Goal: Find specific fact: Find specific fact

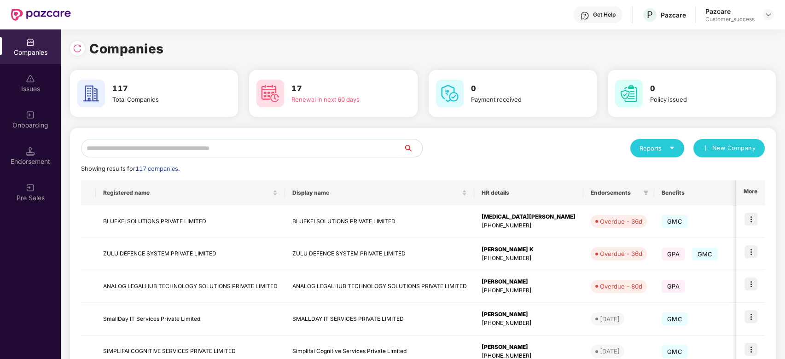
click at [190, 152] on input "text" at bounding box center [242, 148] width 323 height 18
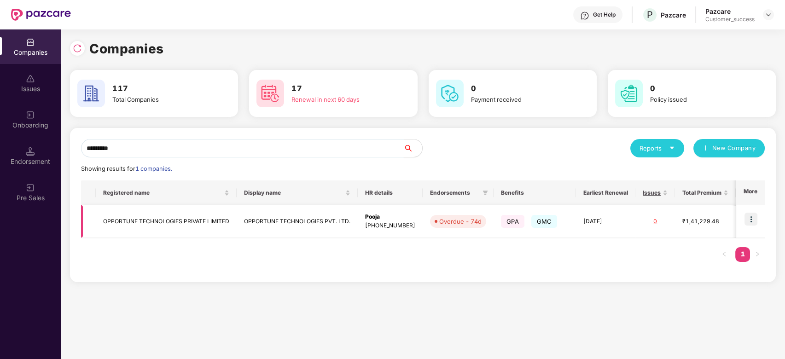
type input "*********"
click at [187, 224] on td "OPPORTUNE TECHNOLOGIES PRIVATE LIMITED" at bounding box center [166, 221] width 141 height 33
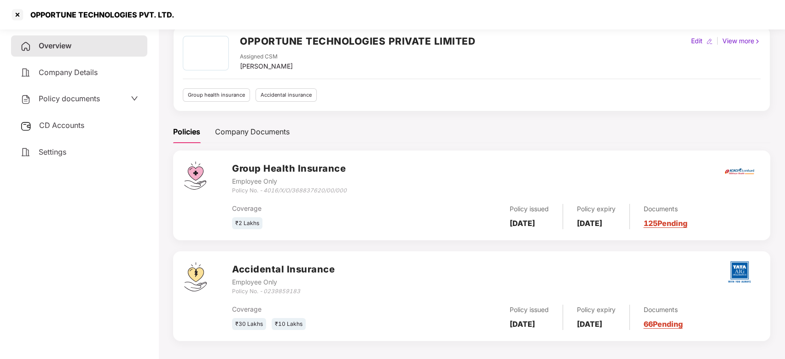
scroll to position [45, 0]
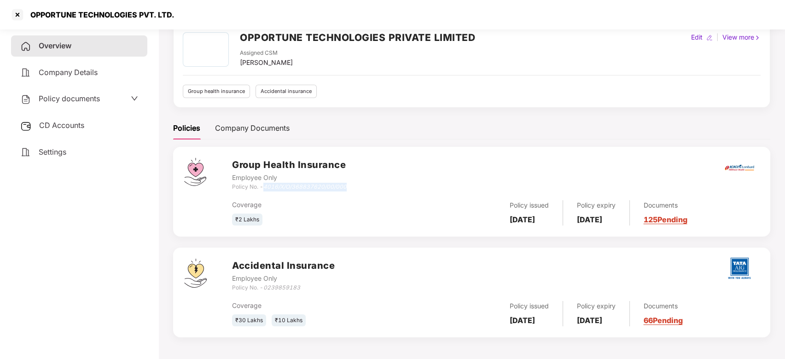
drag, startPoint x: 348, startPoint y: 186, endPoint x: 266, endPoint y: 189, distance: 82.0
click at [266, 189] on div "Group Health Insurance Employee Only Policy No. - 4016/X/O/368837620/00/000" at bounding box center [495, 174] width 527 height 33
copy icon "016/X/O/368837620/00/000"
click at [307, 285] on div "Policy No. - 0239859183" at bounding box center [283, 287] width 103 height 9
drag, startPoint x: 301, startPoint y: 286, endPoint x: 265, endPoint y: 288, distance: 36.4
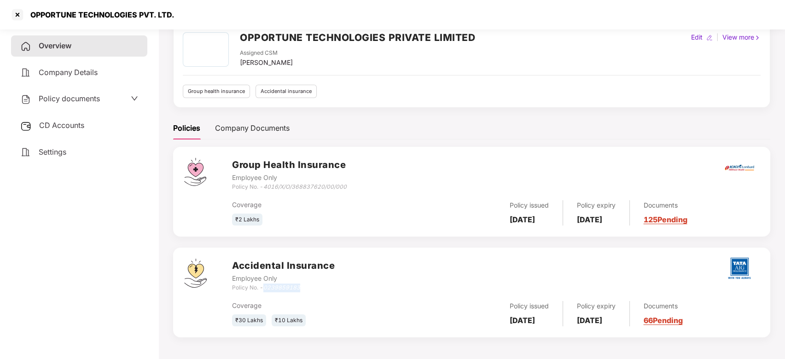
click at [265, 288] on div "Policy No. - 0239859183" at bounding box center [283, 287] width 103 height 9
copy icon "0239859183"
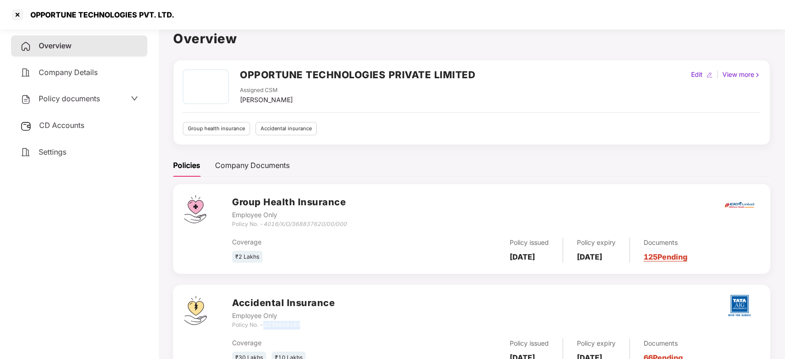
scroll to position [2, 0]
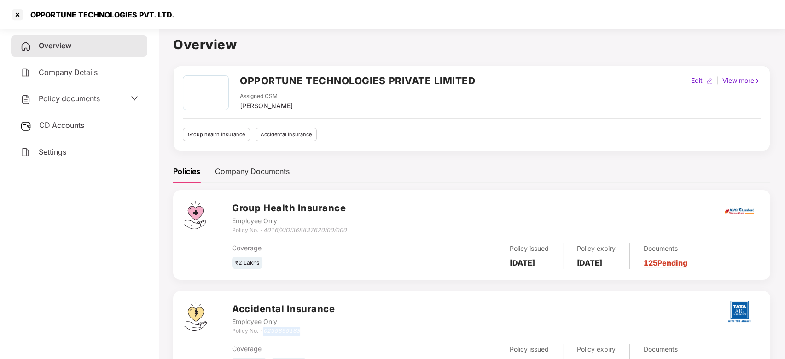
click at [342, 333] on div "Accidental Insurance Employee Only Policy No. - 0239859183" at bounding box center [495, 318] width 527 height 33
